Goal: Task Accomplishment & Management: Manage account settings

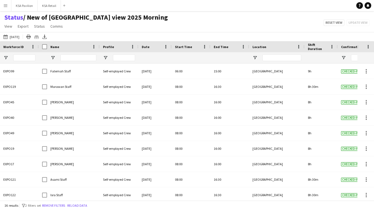
scroll to position [111, 0]
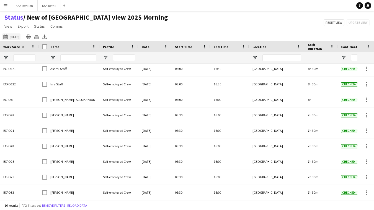
click at [13, 37] on button "21-08-2025 to 27-08-2025 Today" at bounding box center [11, 36] width 18 height 7
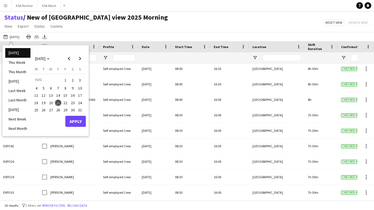
click at [59, 101] on span "21" at bounding box center [58, 103] width 7 height 7
click at [74, 120] on button "Apply" at bounding box center [75, 121] width 20 height 11
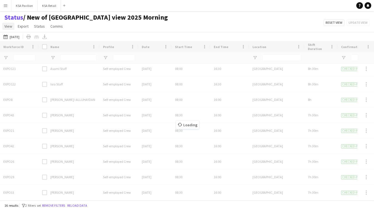
click at [10, 25] on span "View" at bounding box center [8, 26] width 8 height 5
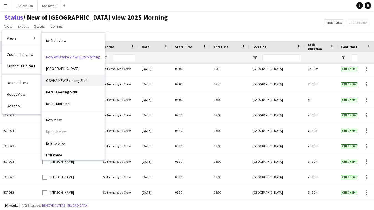
click at [60, 78] on span "OSAKA NEW Evening Shift" at bounding box center [67, 80] width 42 height 5
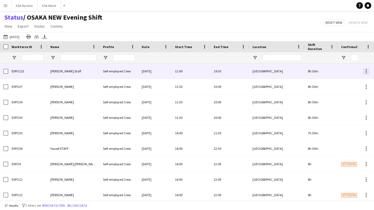
click at [366, 71] on div at bounding box center [366, 71] width 1 height 1
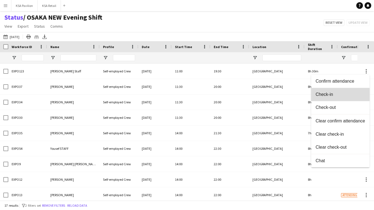
click at [349, 95] on span "Check-in" at bounding box center [340, 94] width 50 height 5
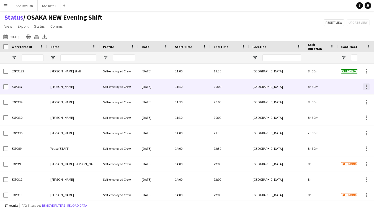
click at [366, 87] on div at bounding box center [366, 86] width 1 height 1
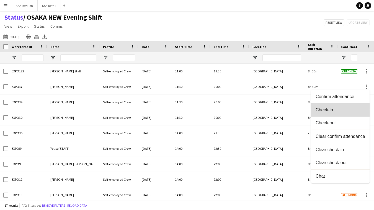
click at [352, 107] on button "Check-in" at bounding box center [340, 109] width 58 height 13
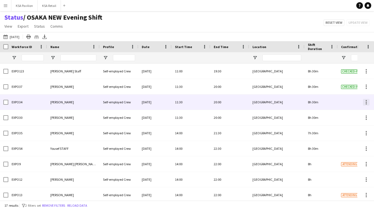
click at [366, 103] on div at bounding box center [366, 102] width 7 height 7
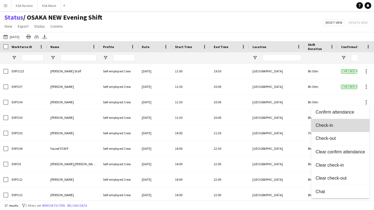
click at [351, 123] on button "Check-in" at bounding box center [340, 125] width 58 height 13
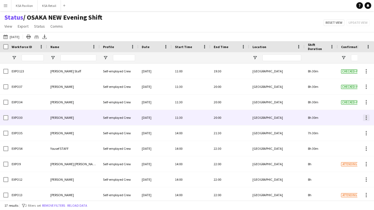
click at [365, 118] on div at bounding box center [366, 118] width 7 height 7
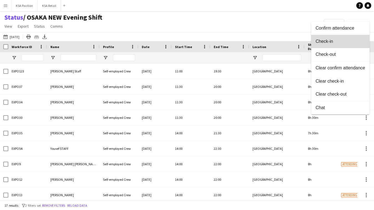
click at [356, 46] on button "Check-in" at bounding box center [340, 41] width 58 height 13
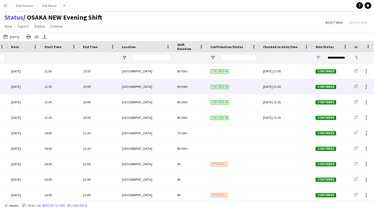
scroll to position [0, 73]
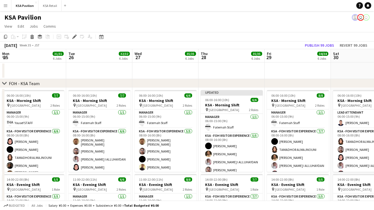
scroll to position [0, 226]
